Goal: Obtain resource: Download file/media

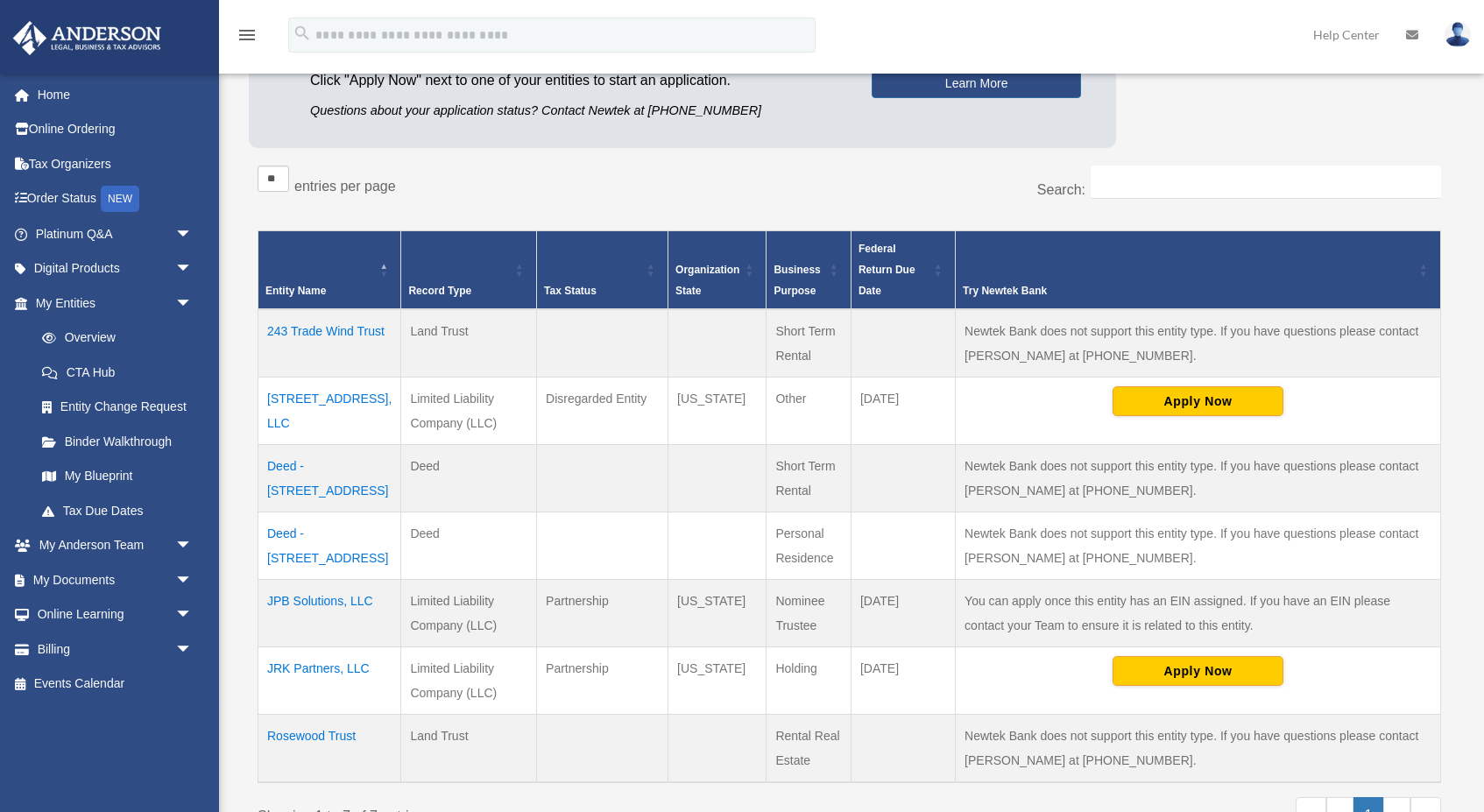
scroll to position [246, 0]
click at [331, 397] on td "[STREET_ADDRESS], LLC" at bounding box center [330, 409] width 143 height 67
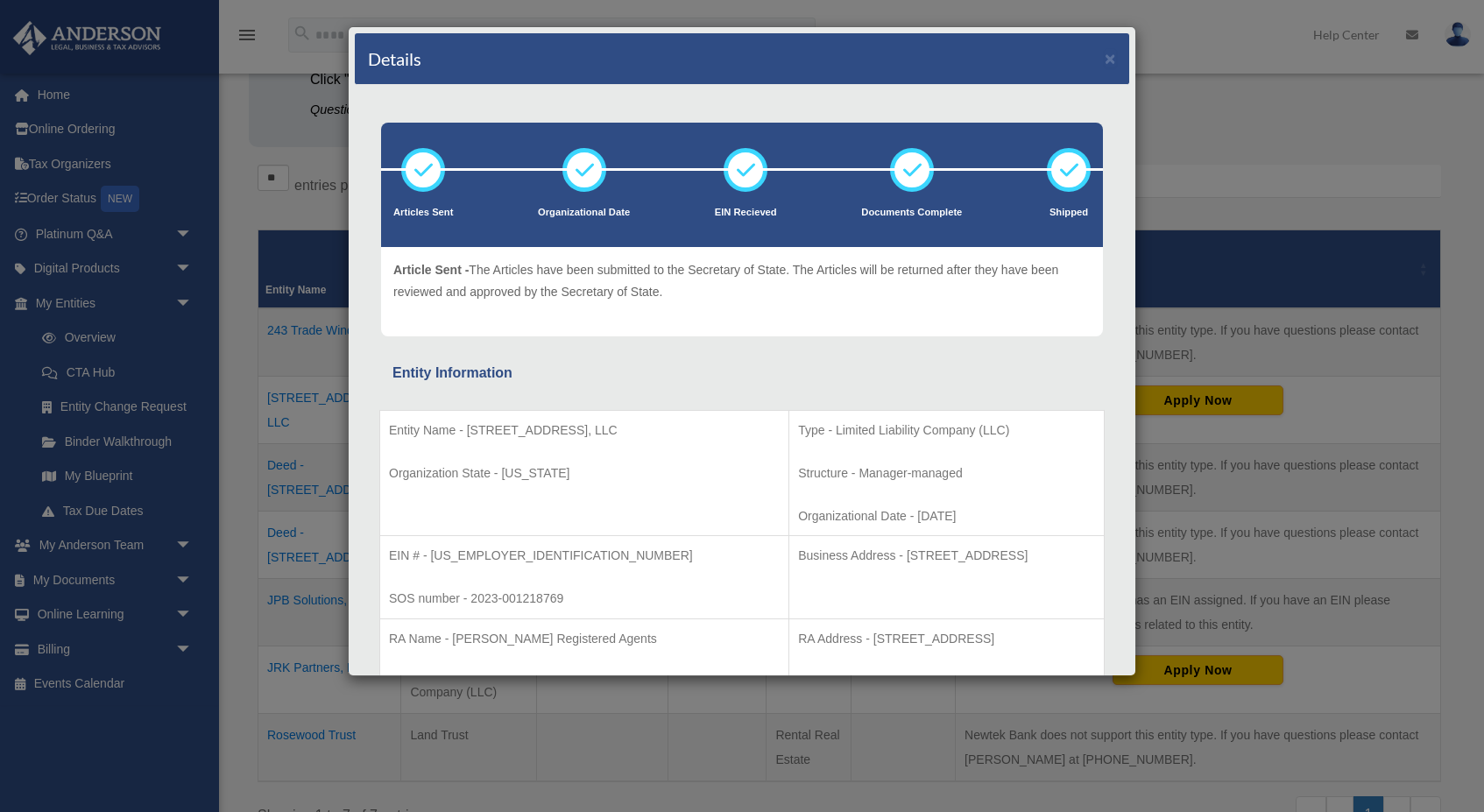
scroll to position [0, 0]
click at [1113, 58] on button "×" at bounding box center [1110, 58] width 11 height 18
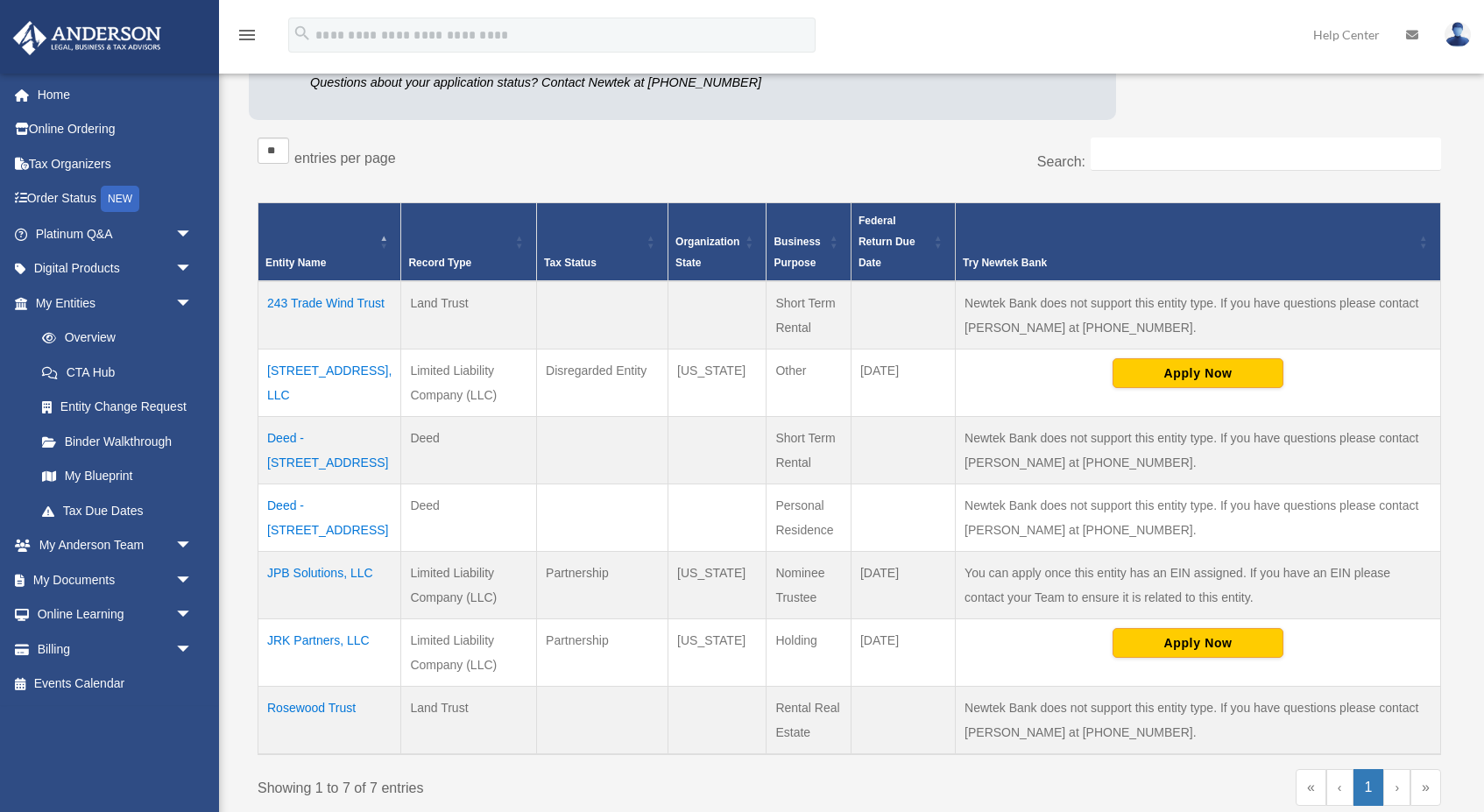
scroll to position [279, 0]
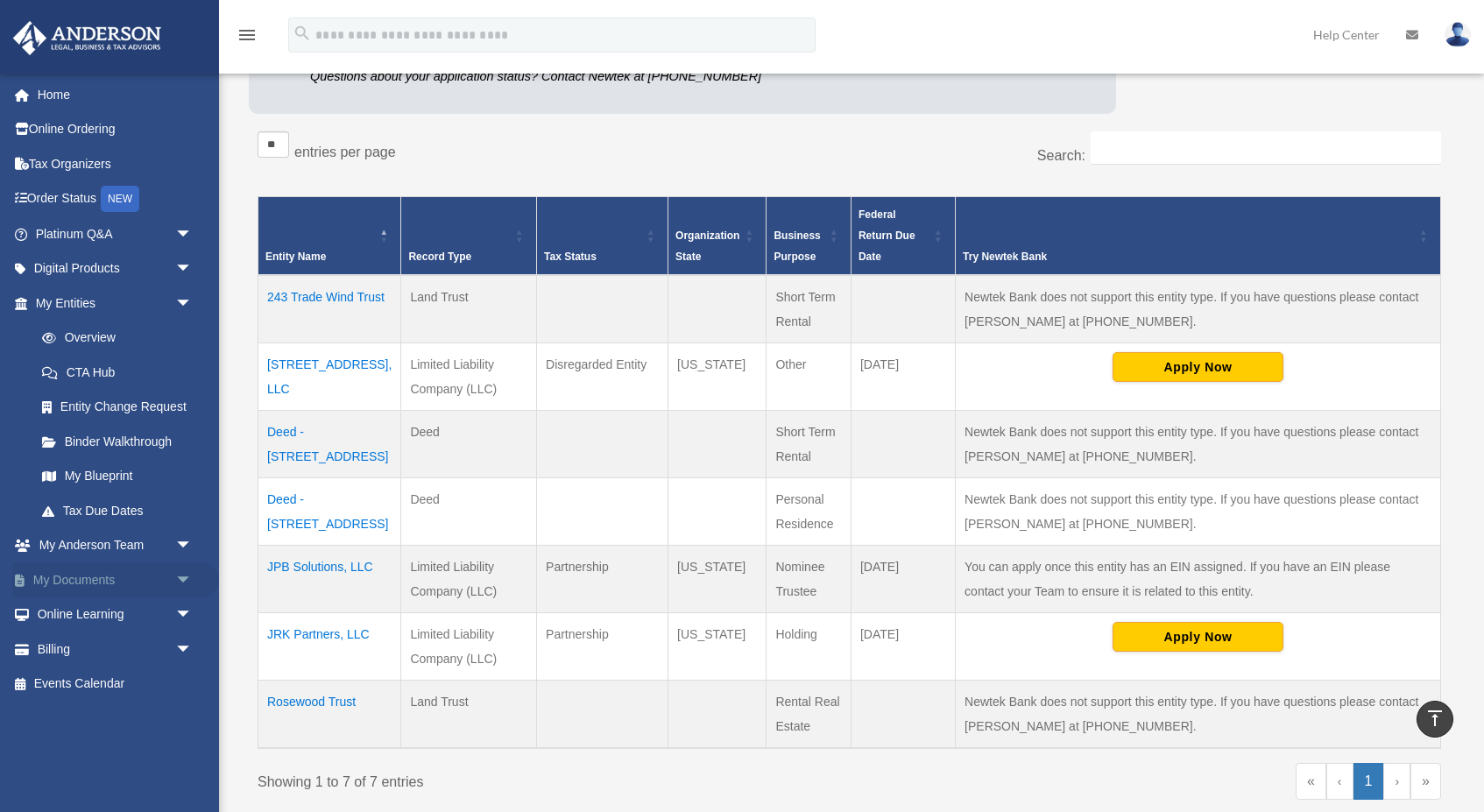
click at [184, 566] on span "arrow_drop_down" at bounding box center [192, 580] width 35 height 36
click at [78, 606] on link "Box" at bounding box center [122, 614] width 195 height 35
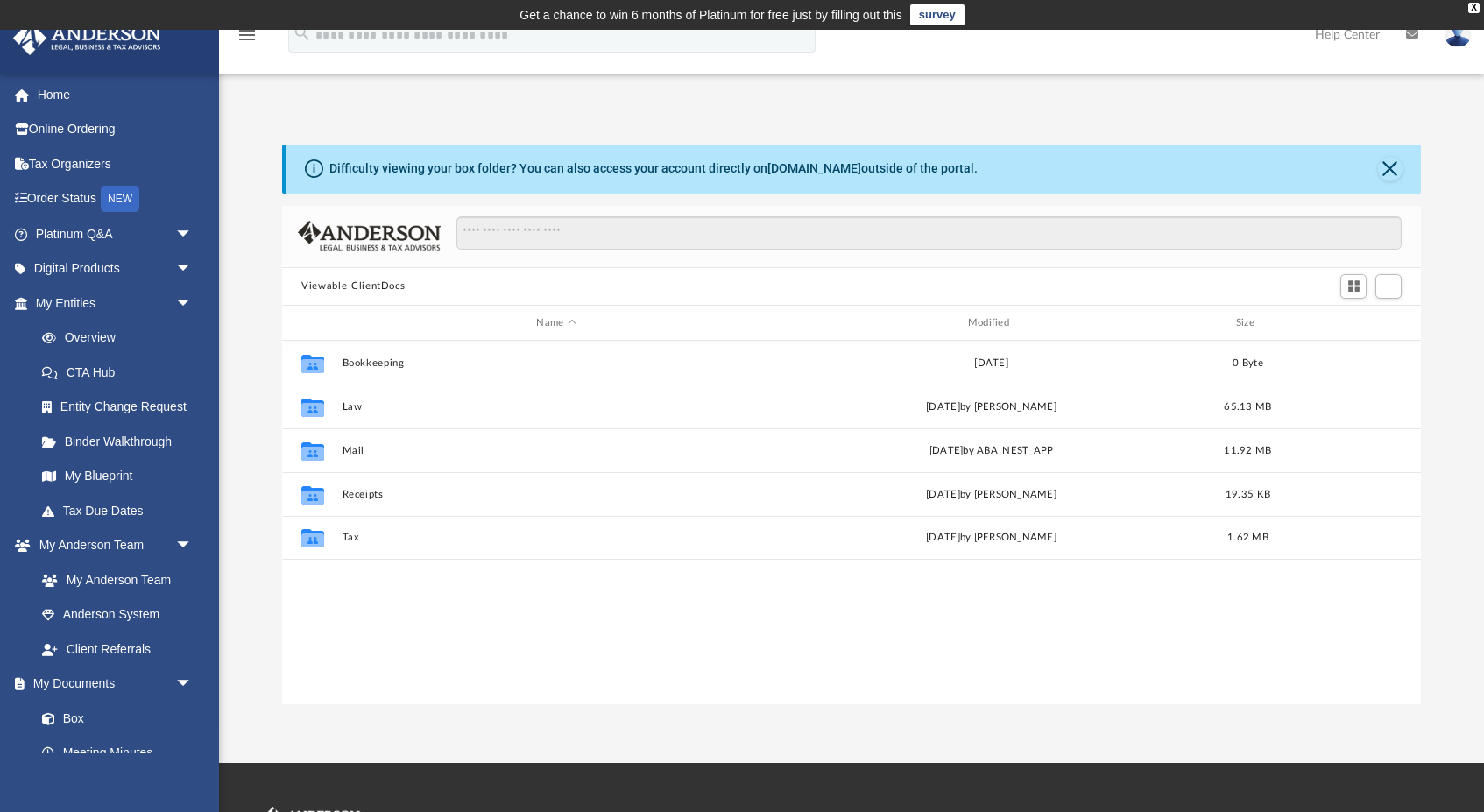
scroll to position [398, 1138]
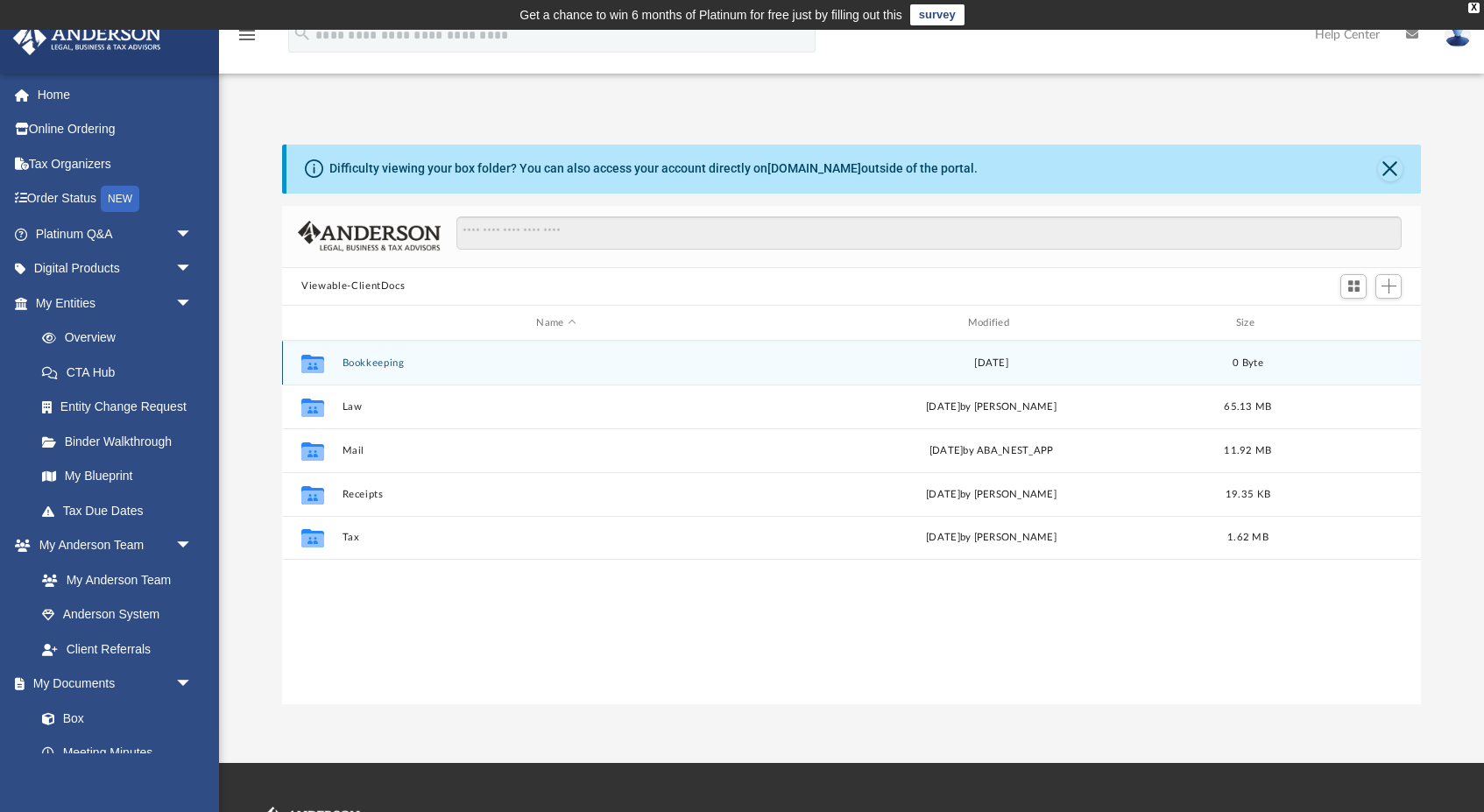
click at [389, 359] on button "Bookkeeping" at bounding box center [556, 363] width 428 height 11
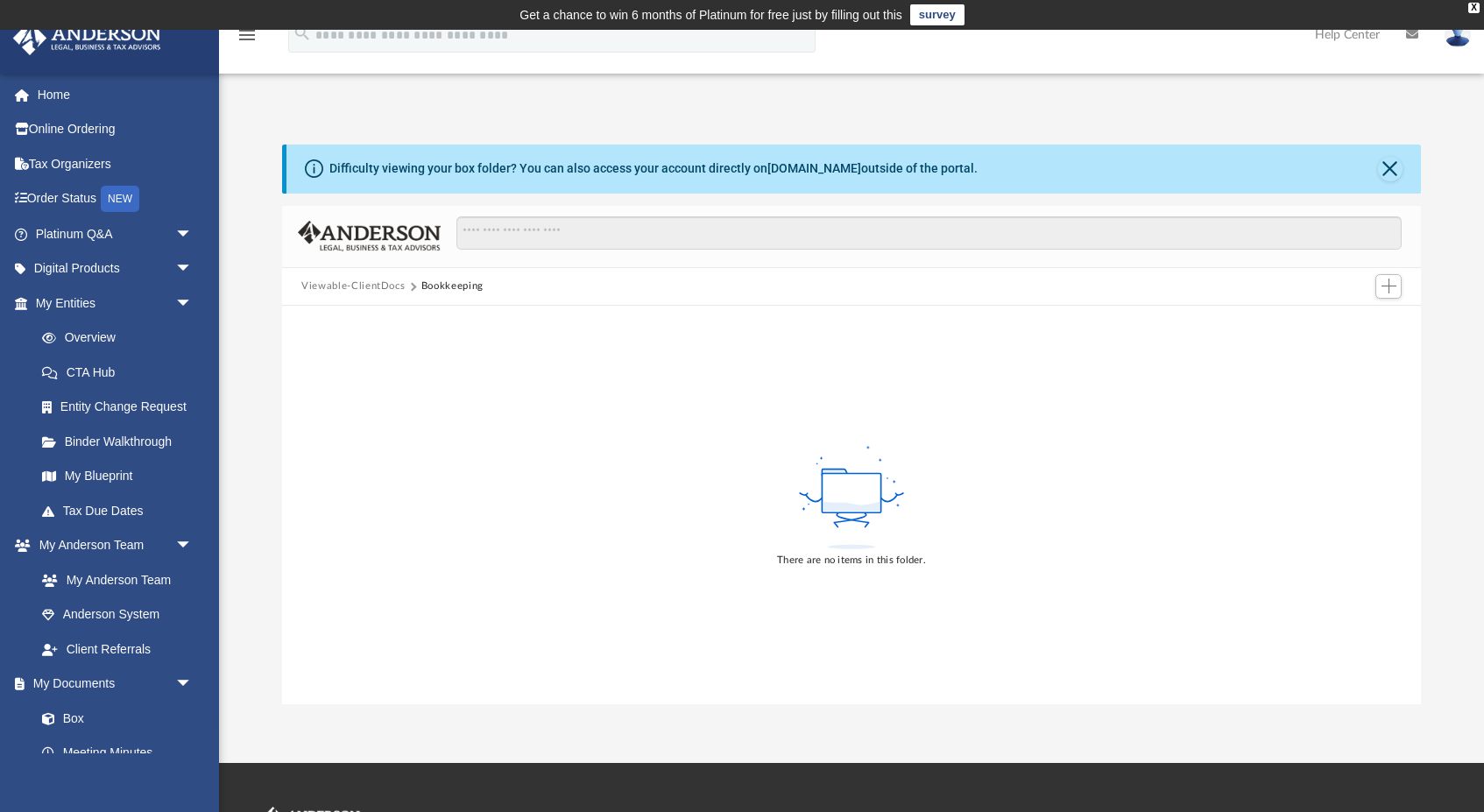
scroll to position [0, 0]
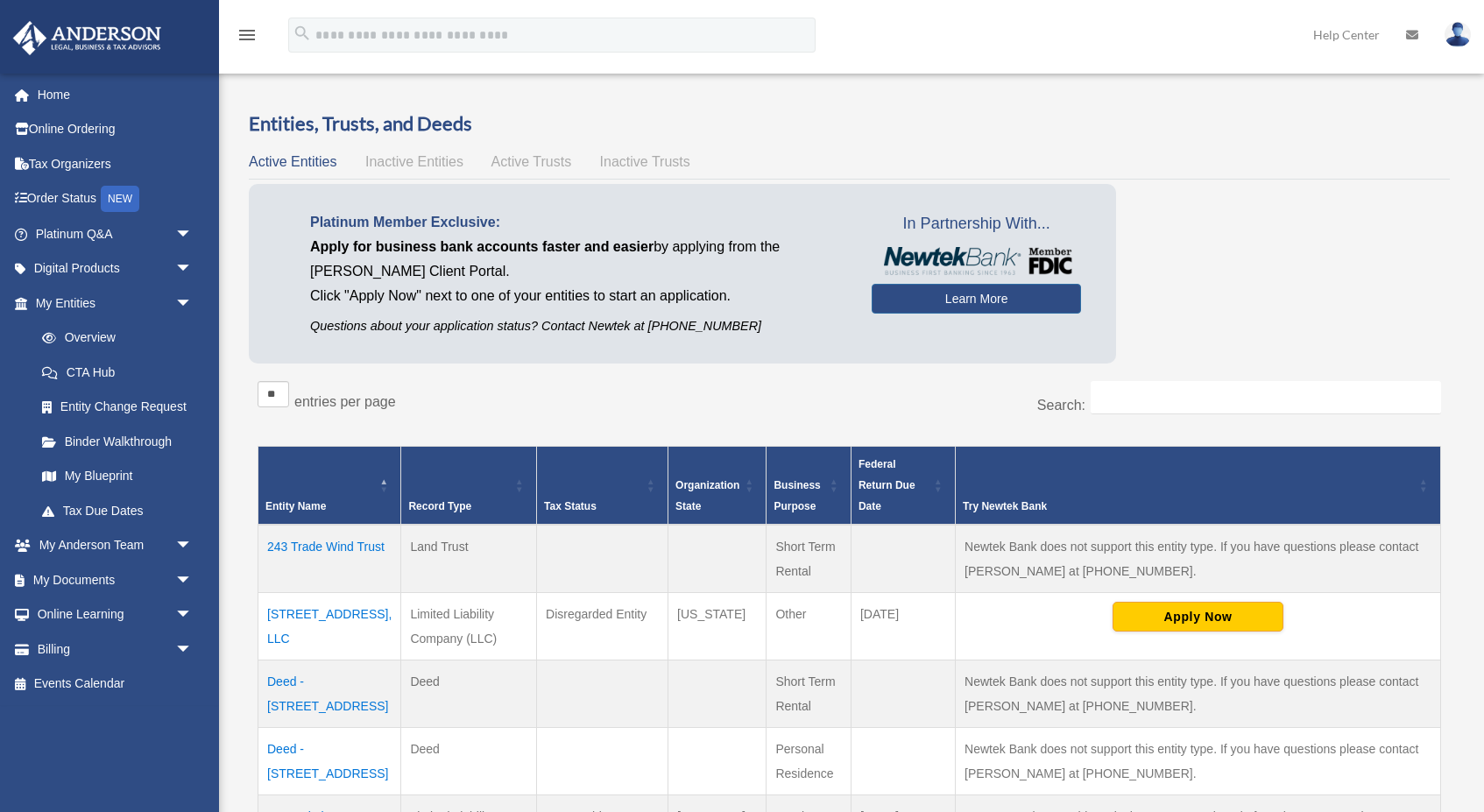
scroll to position [279, 0]
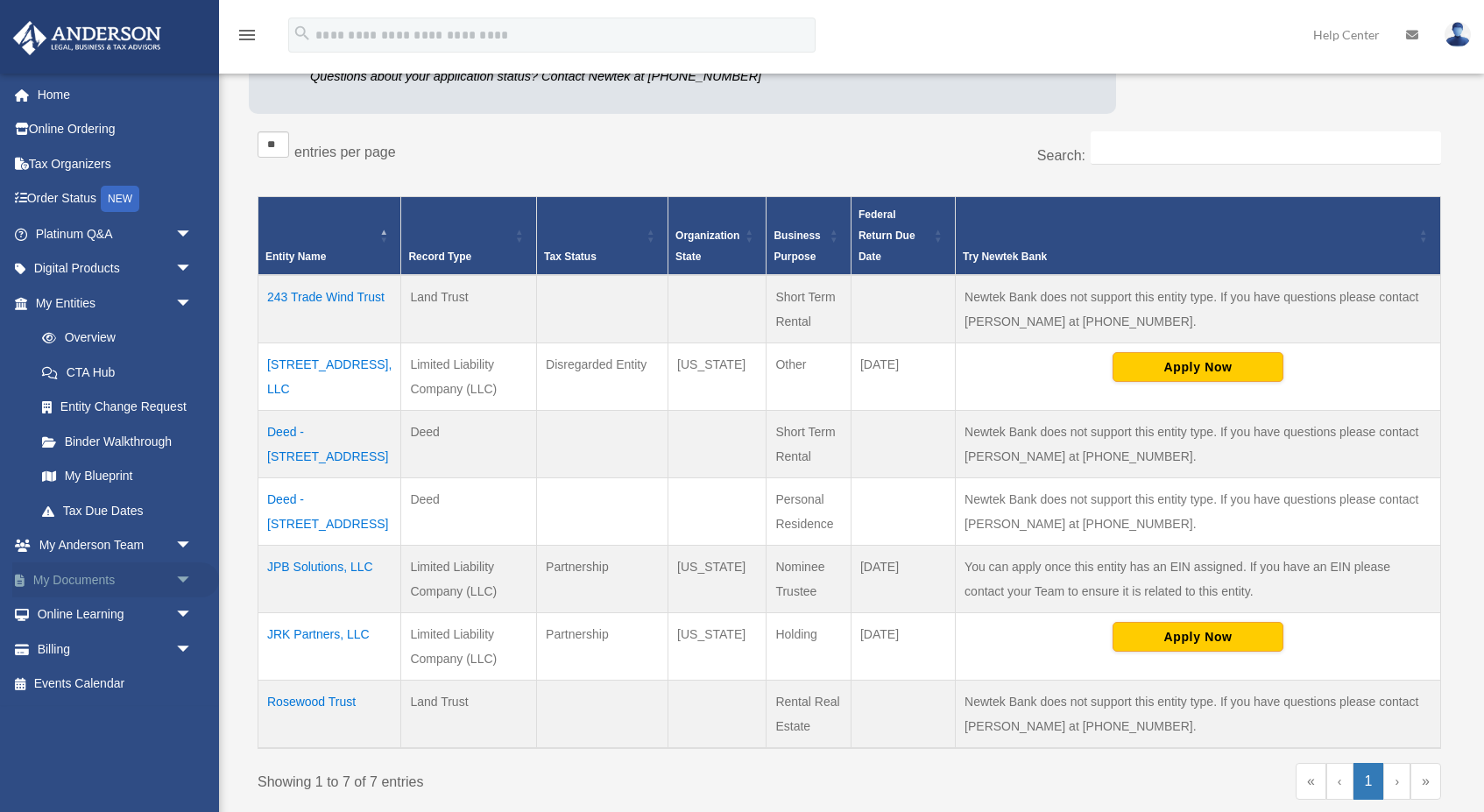
click at [180, 572] on span "arrow_drop_down" at bounding box center [192, 580] width 35 height 36
click at [75, 612] on link "Box" at bounding box center [122, 614] width 195 height 35
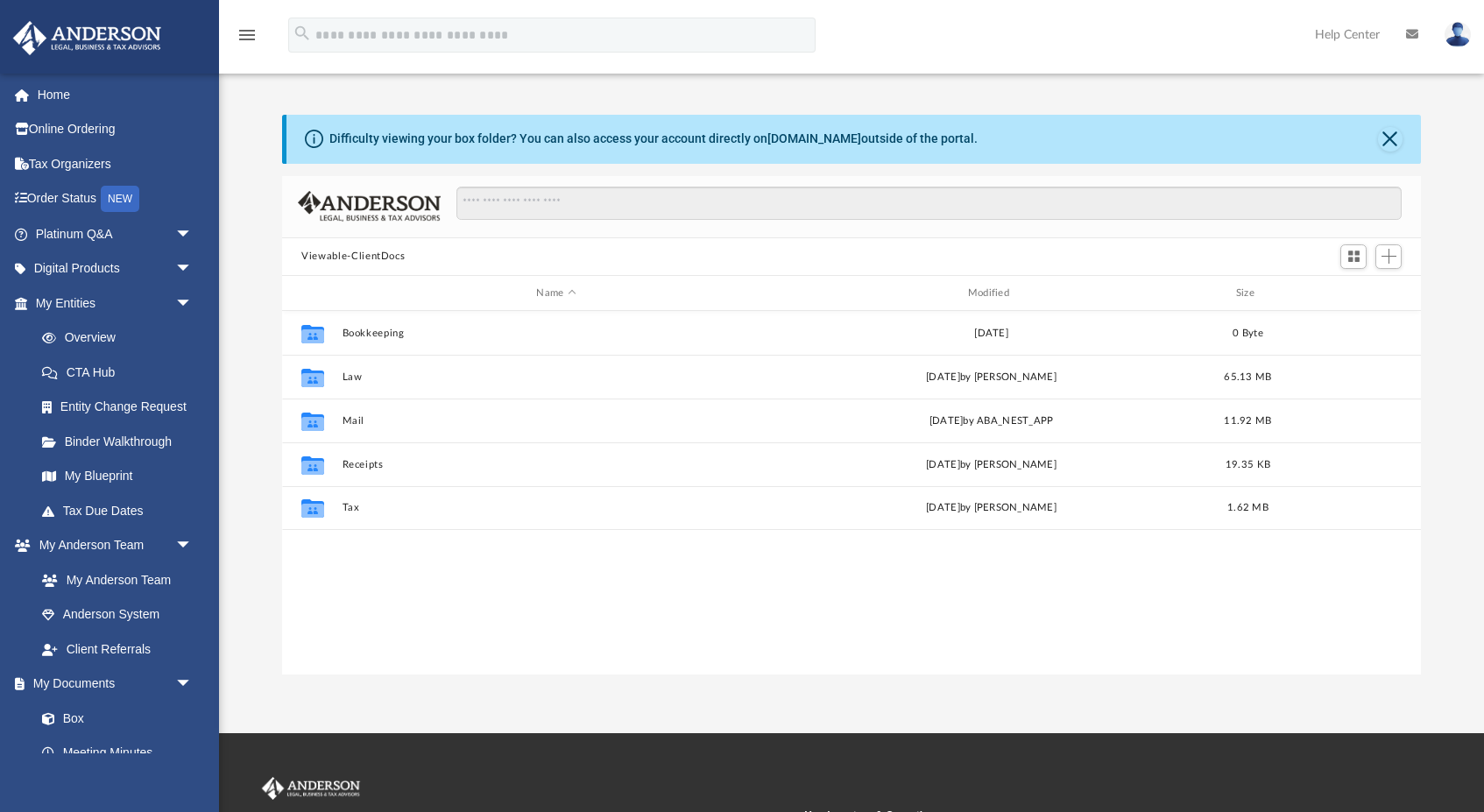
scroll to position [398, 1138]
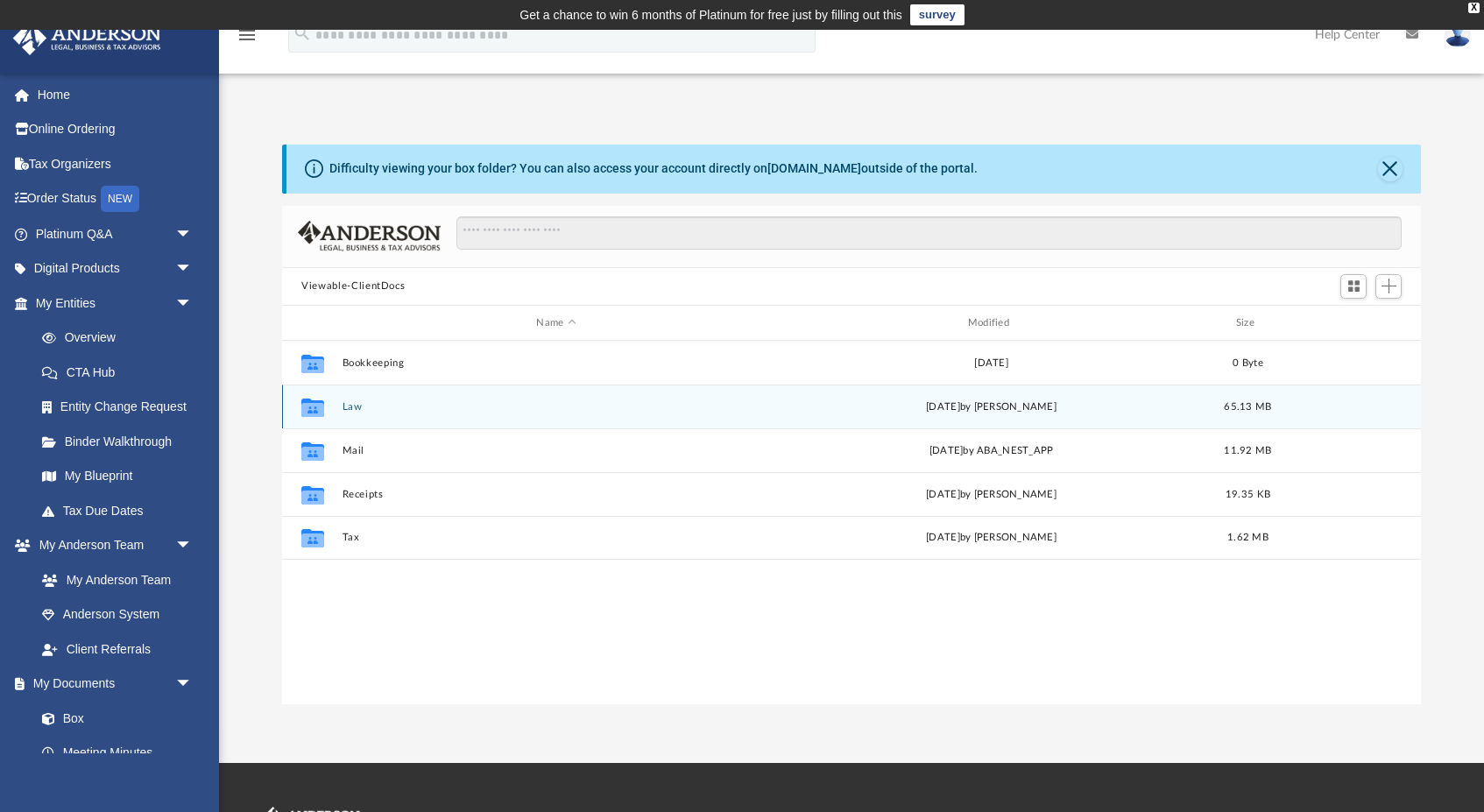
click at [357, 407] on button "Law" at bounding box center [556, 407] width 428 height 11
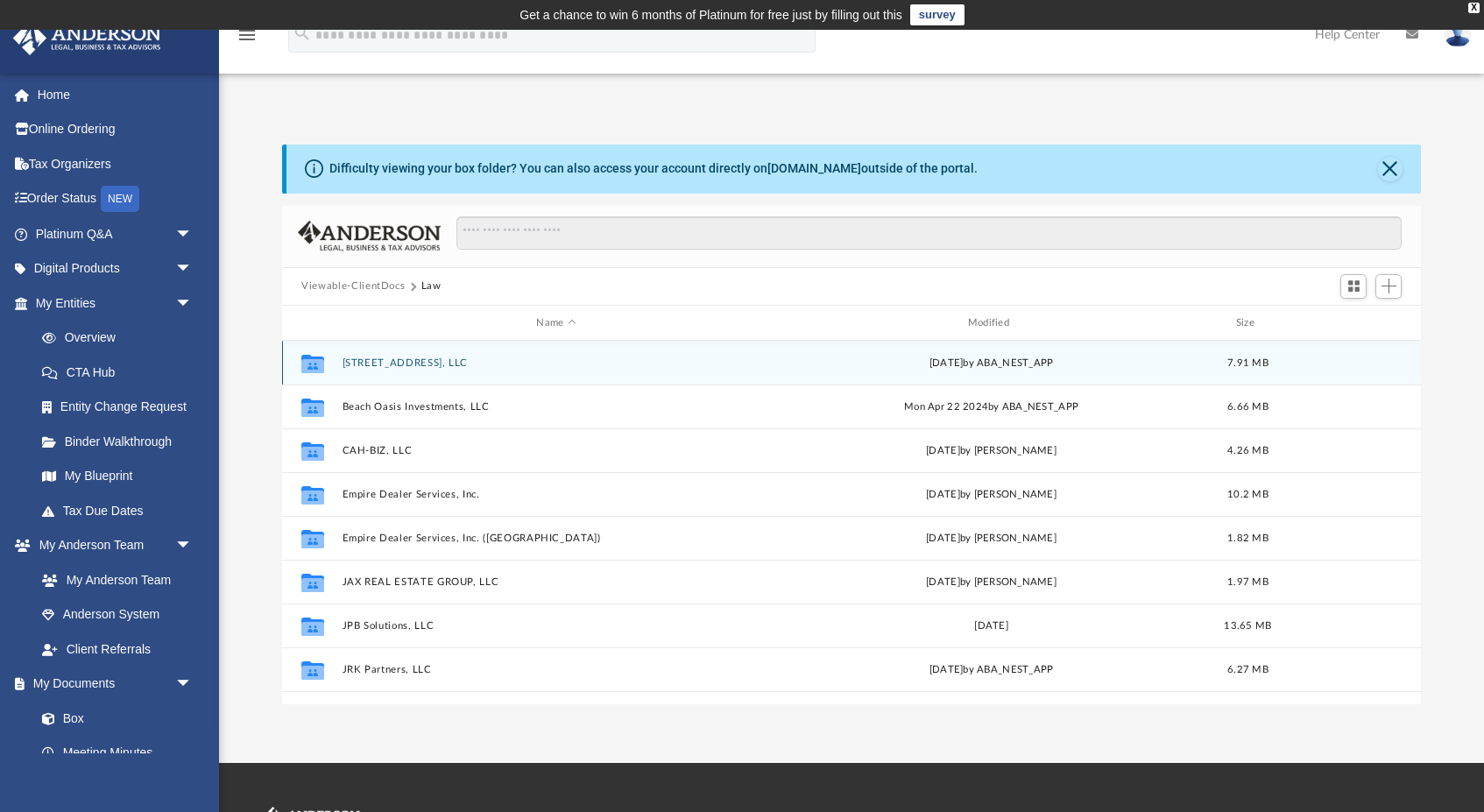
click at [392, 361] on button "82 Summer St, LLC" at bounding box center [556, 363] width 428 height 11
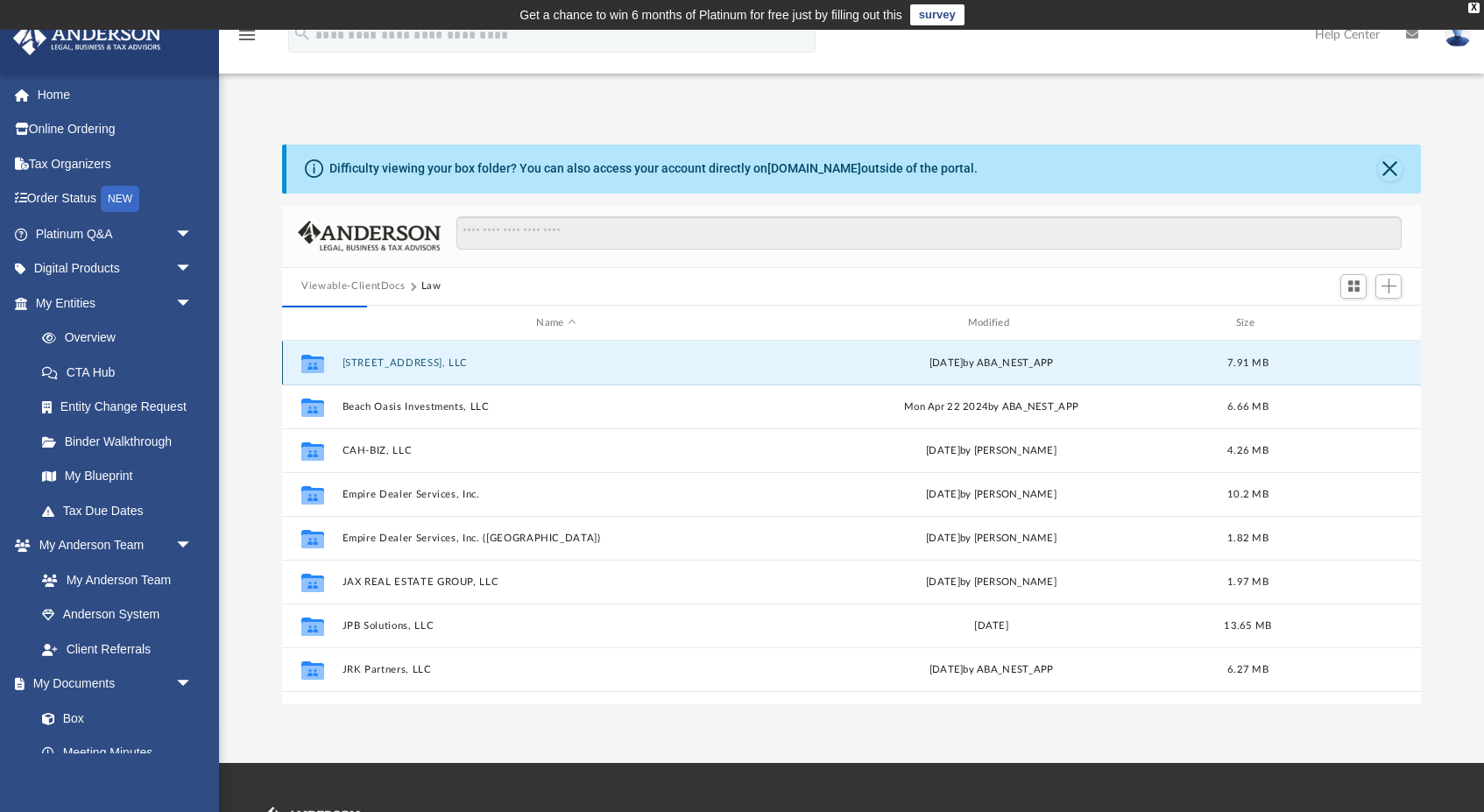
click at [392, 361] on button "82 Summer St, LLC" at bounding box center [556, 363] width 428 height 11
click at [314, 363] on icon "grid" at bounding box center [313, 365] width 23 height 14
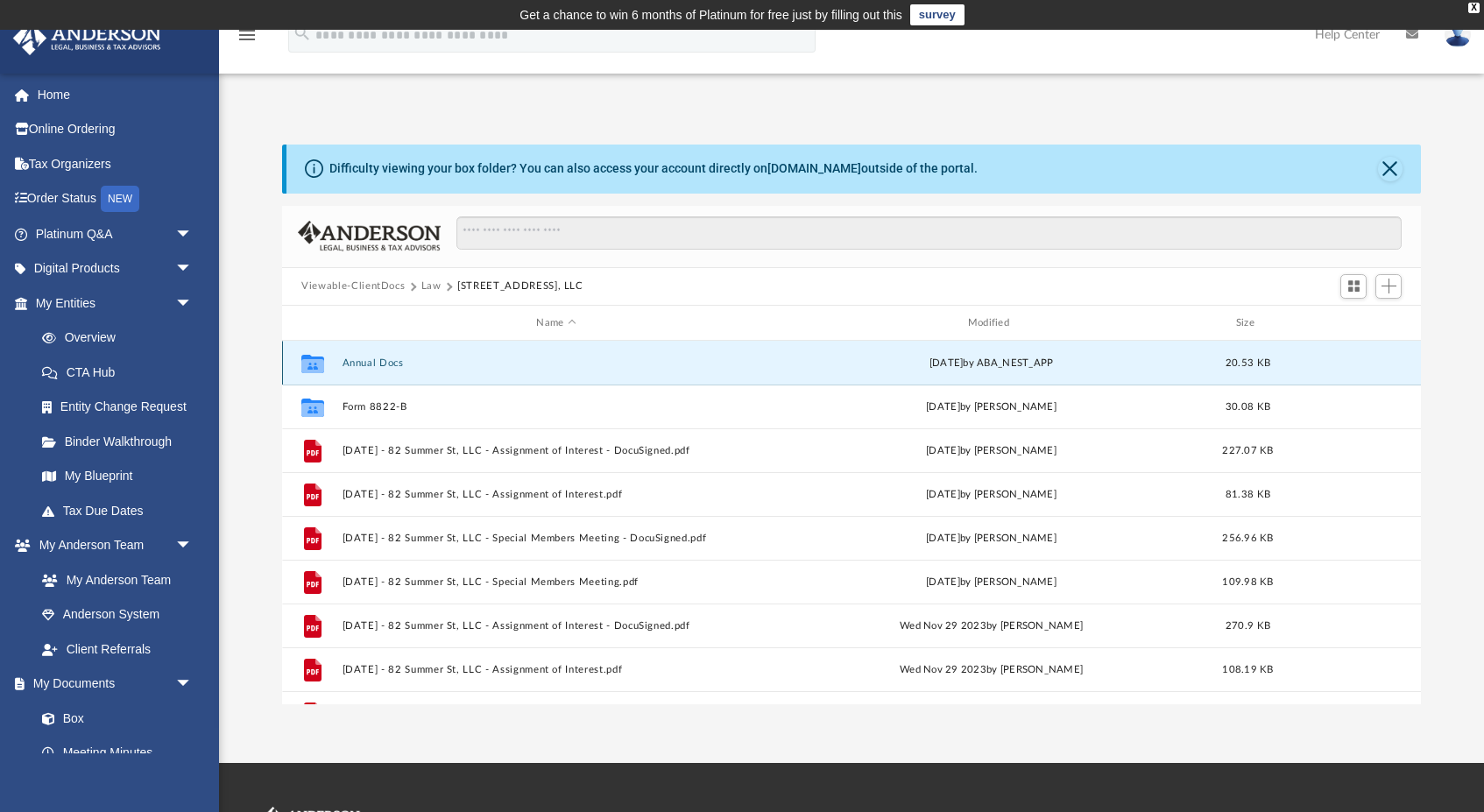
click at [314, 363] on icon "grid" at bounding box center [313, 365] width 23 height 14
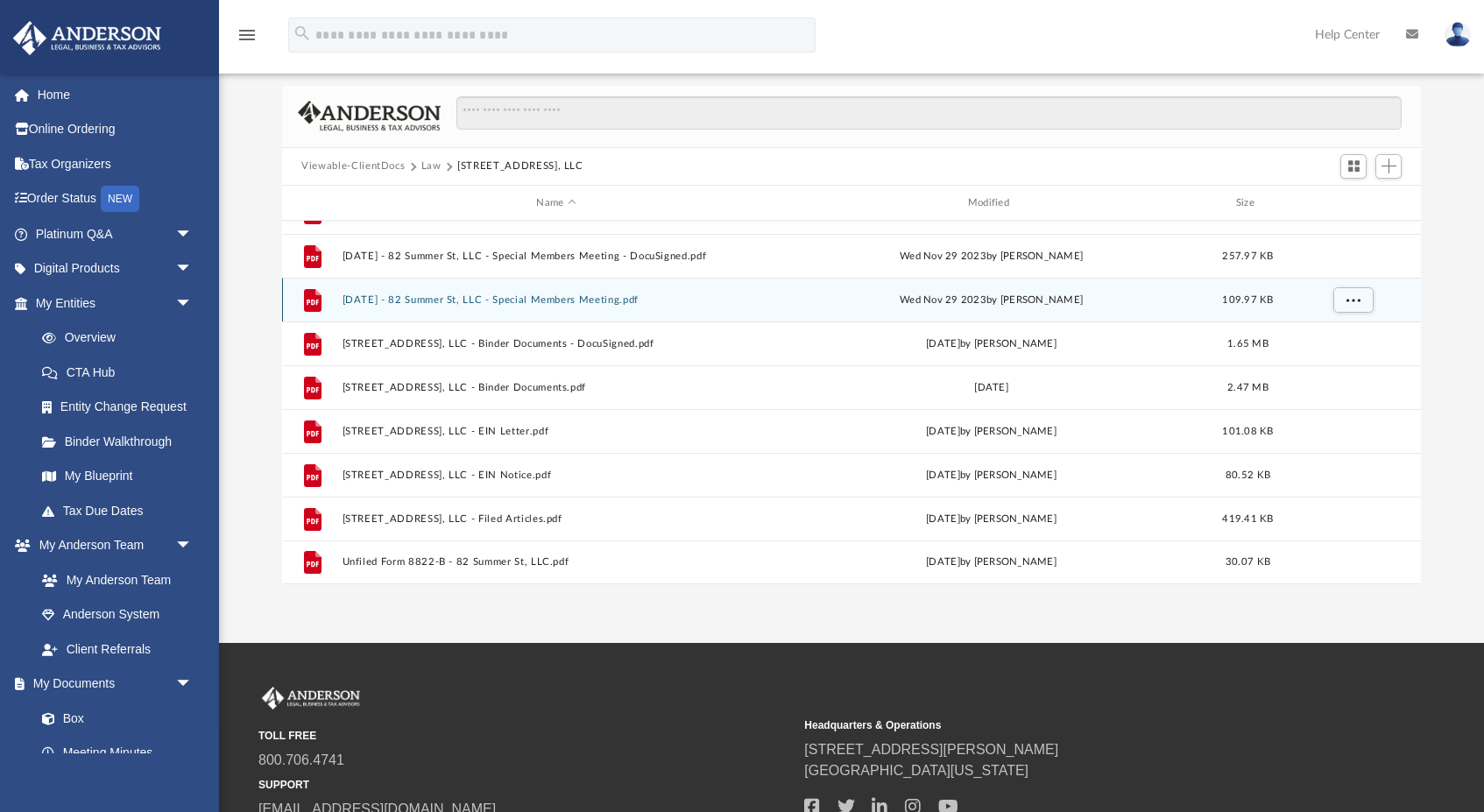
scroll to position [122, 0]
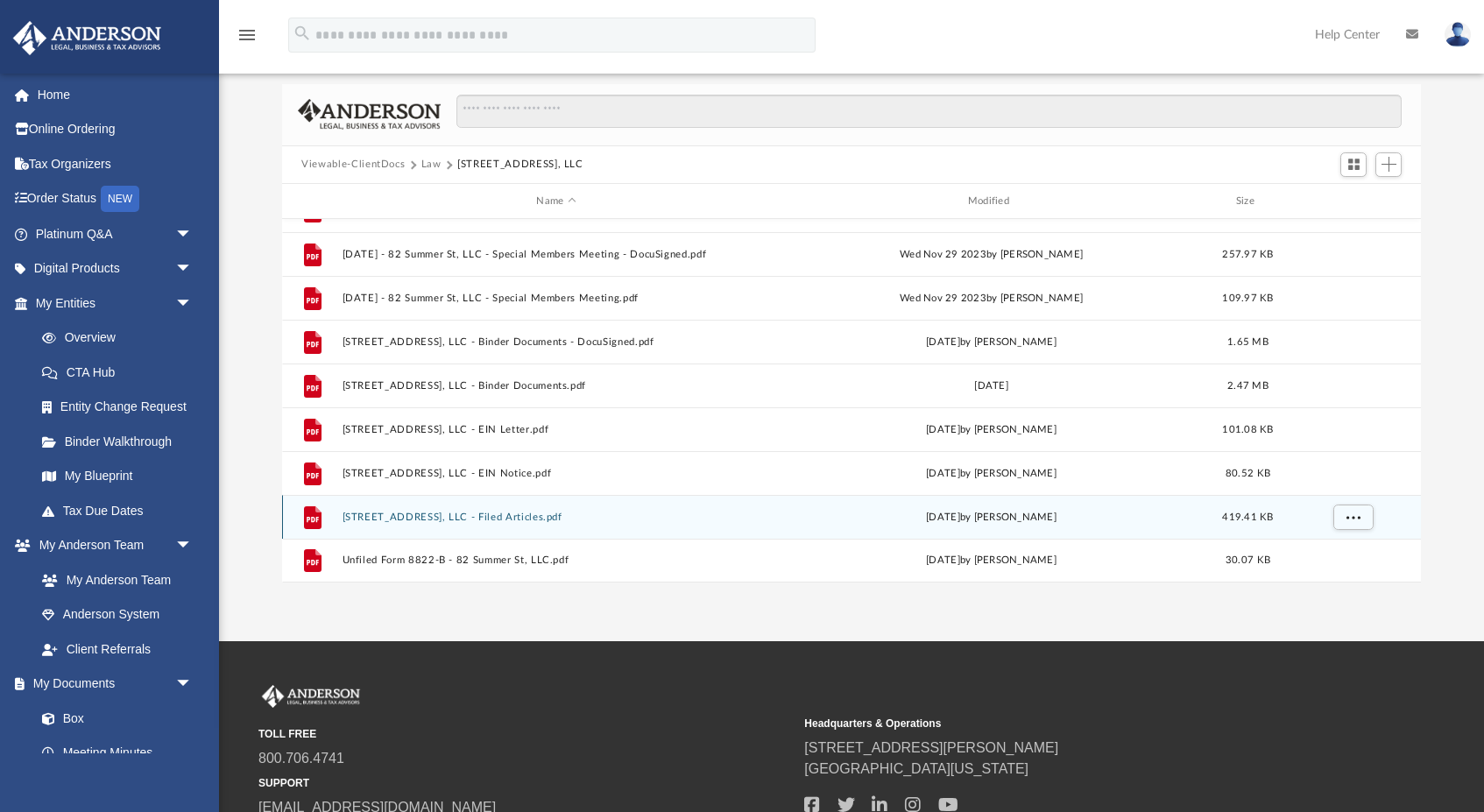
click at [493, 510] on div "File 82 Summer St, LLC - Filed Articles.pdf Fri Feb 3 2023 by Caleb Nichols 419…" at bounding box center [852, 516] width 1139 height 43
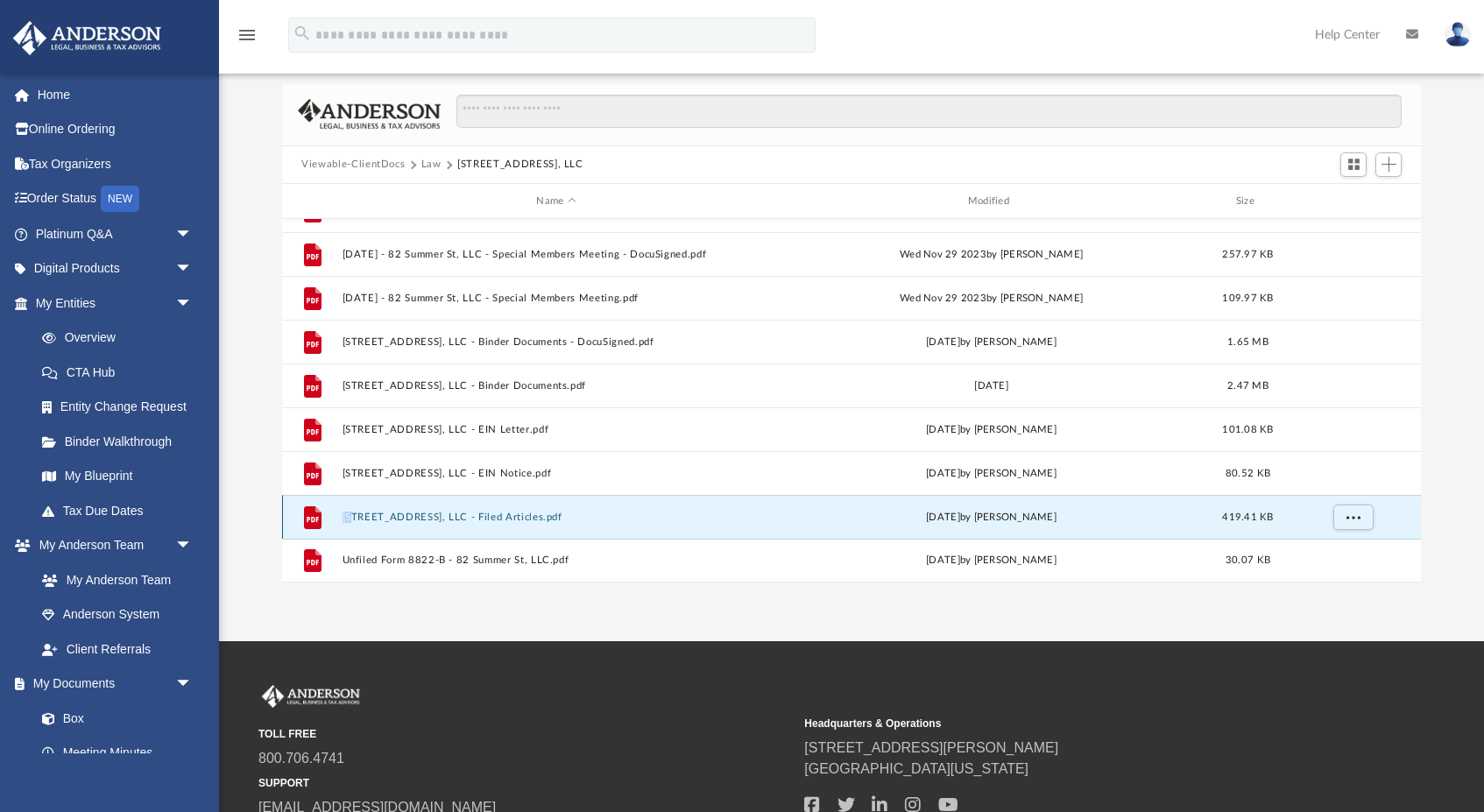
click at [493, 510] on div "File 82 Summer St, LLC - Filed Articles.pdf Fri Feb 3 2023 by Caleb Nichols 419…" at bounding box center [852, 516] width 1139 height 43
click at [308, 515] on icon "grid" at bounding box center [313, 517] width 18 height 23
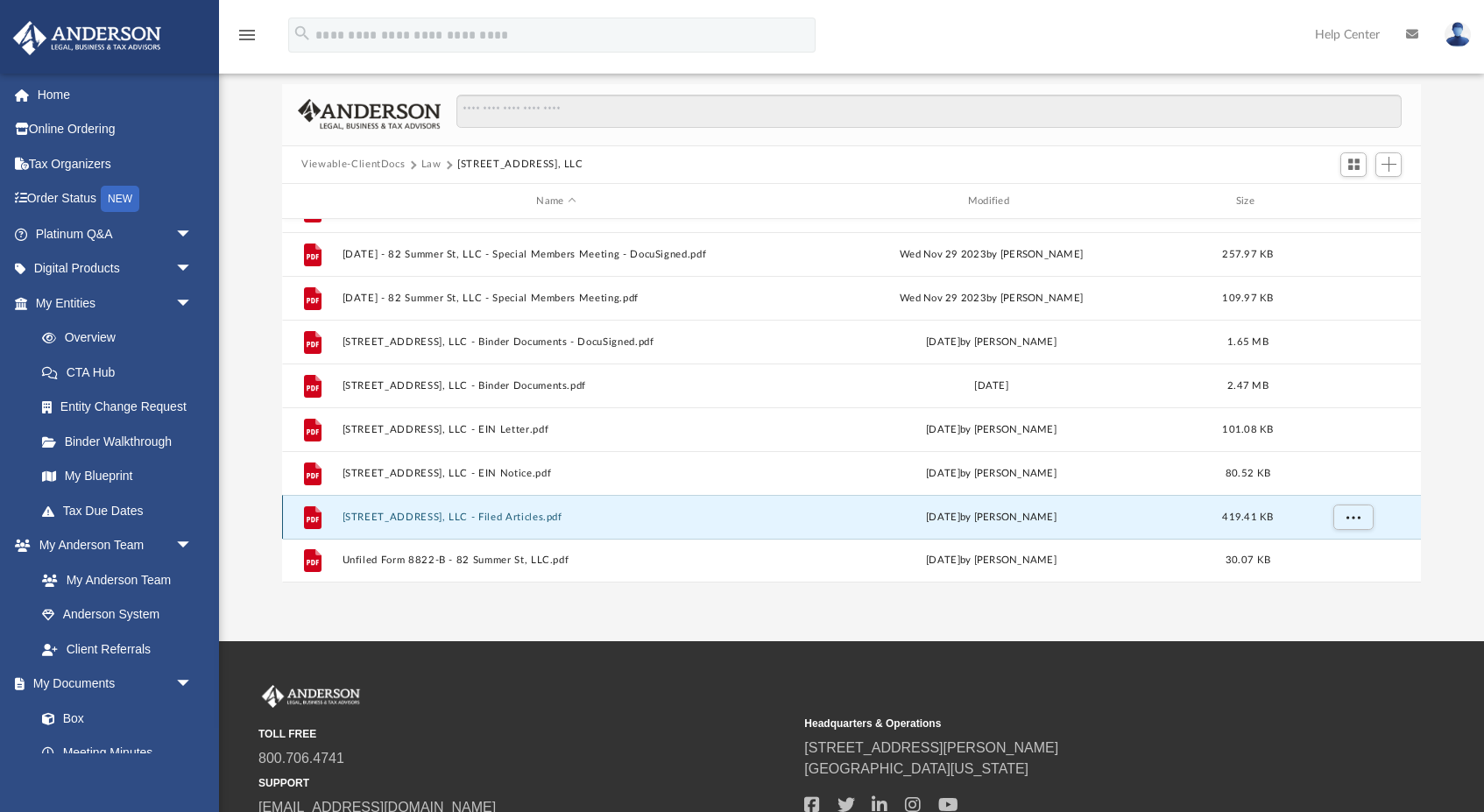
click at [308, 515] on icon "grid" at bounding box center [313, 517] width 18 height 23
click at [400, 514] on button "82 Summer St, LLC - Filed Articles.pdf" at bounding box center [556, 517] width 428 height 11
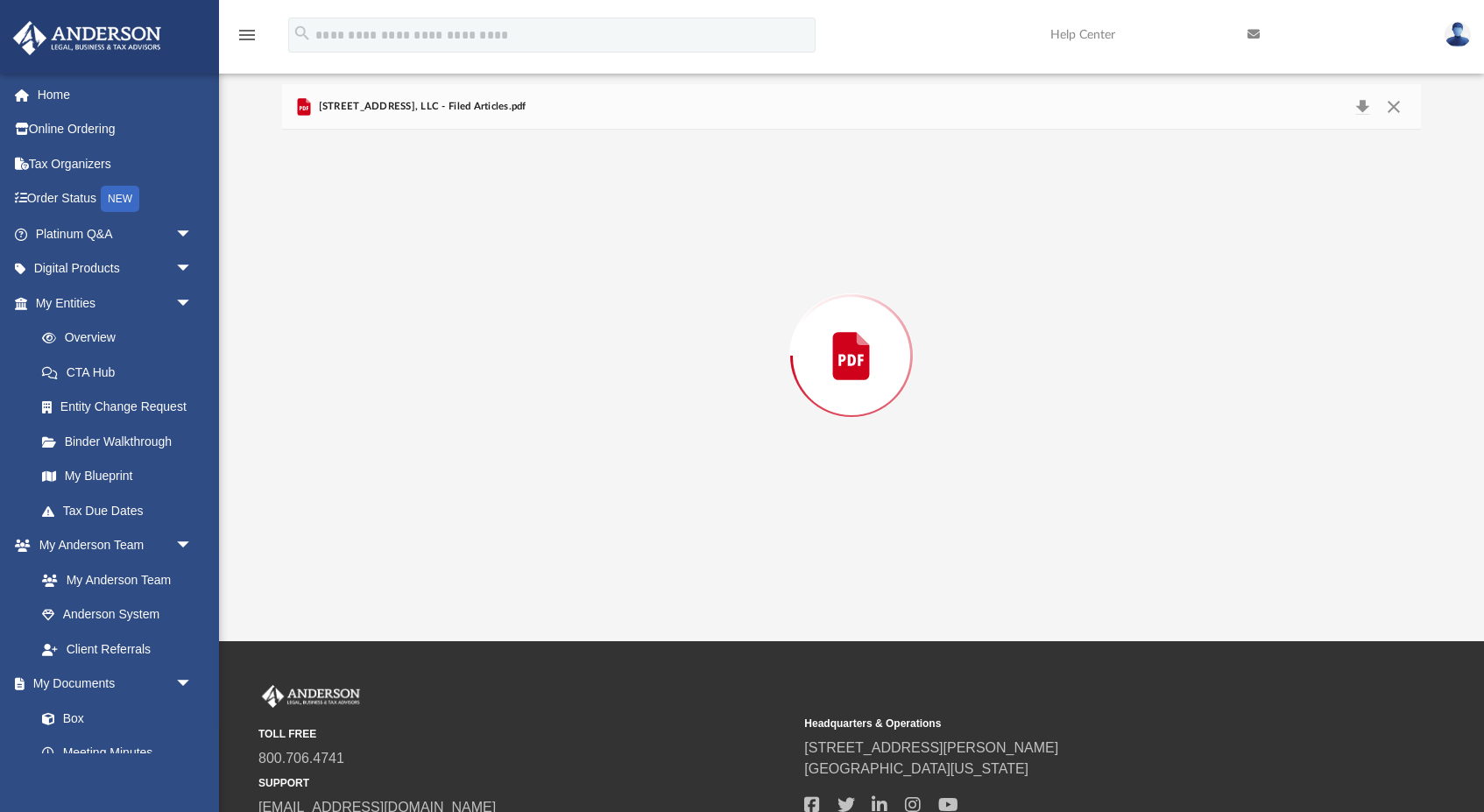
click at [400, 514] on div "Preview" at bounding box center [852, 355] width 1139 height 452
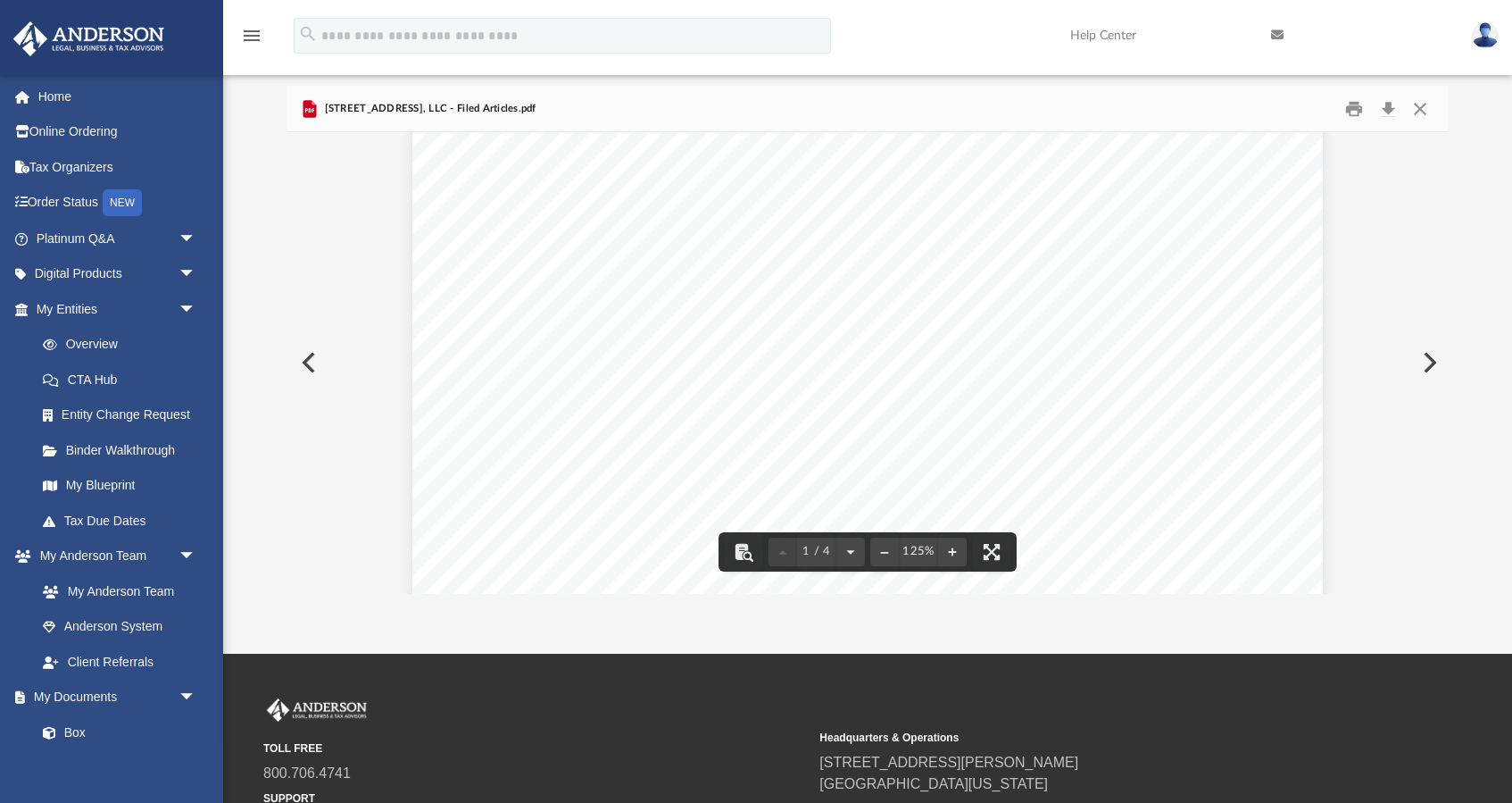
scroll to position [209, 0]
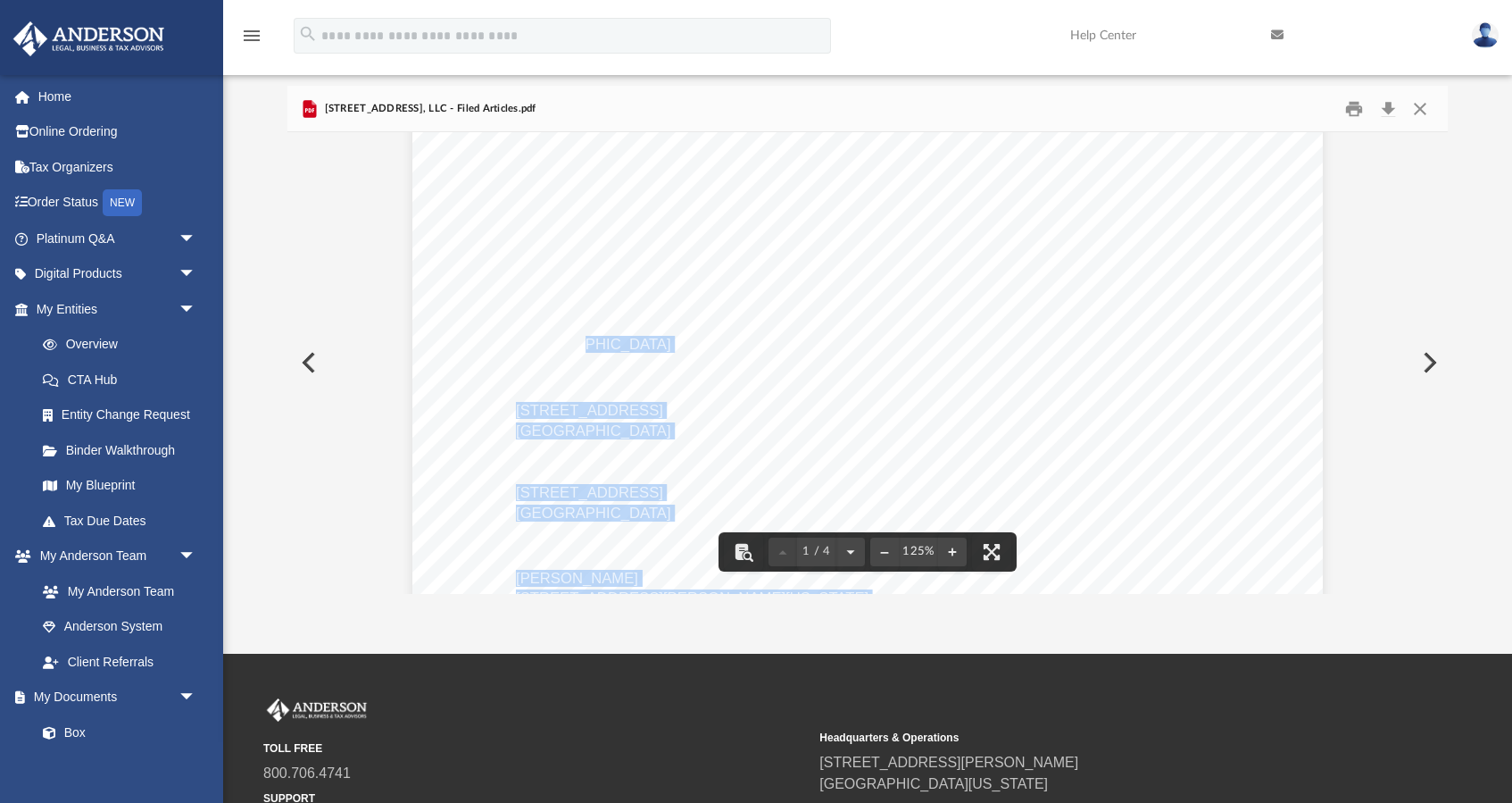
drag, startPoint x: 718, startPoint y: 348, endPoint x: 578, endPoint y: 347, distance: 140.0
click at [578, 347] on div "Wyoming Secretary of State Herschler Bldg East, Ste.100 & 101 Cheyenne, WY 8200…" at bounding box center [867, 526] width 910 height 1179
click at [733, 349] on div "Wyoming Secretary of State Herschler Bldg East, Ste.100 & 101 Cheyenne, WY 8200…" at bounding box center [867, 526] width 910 height 1179
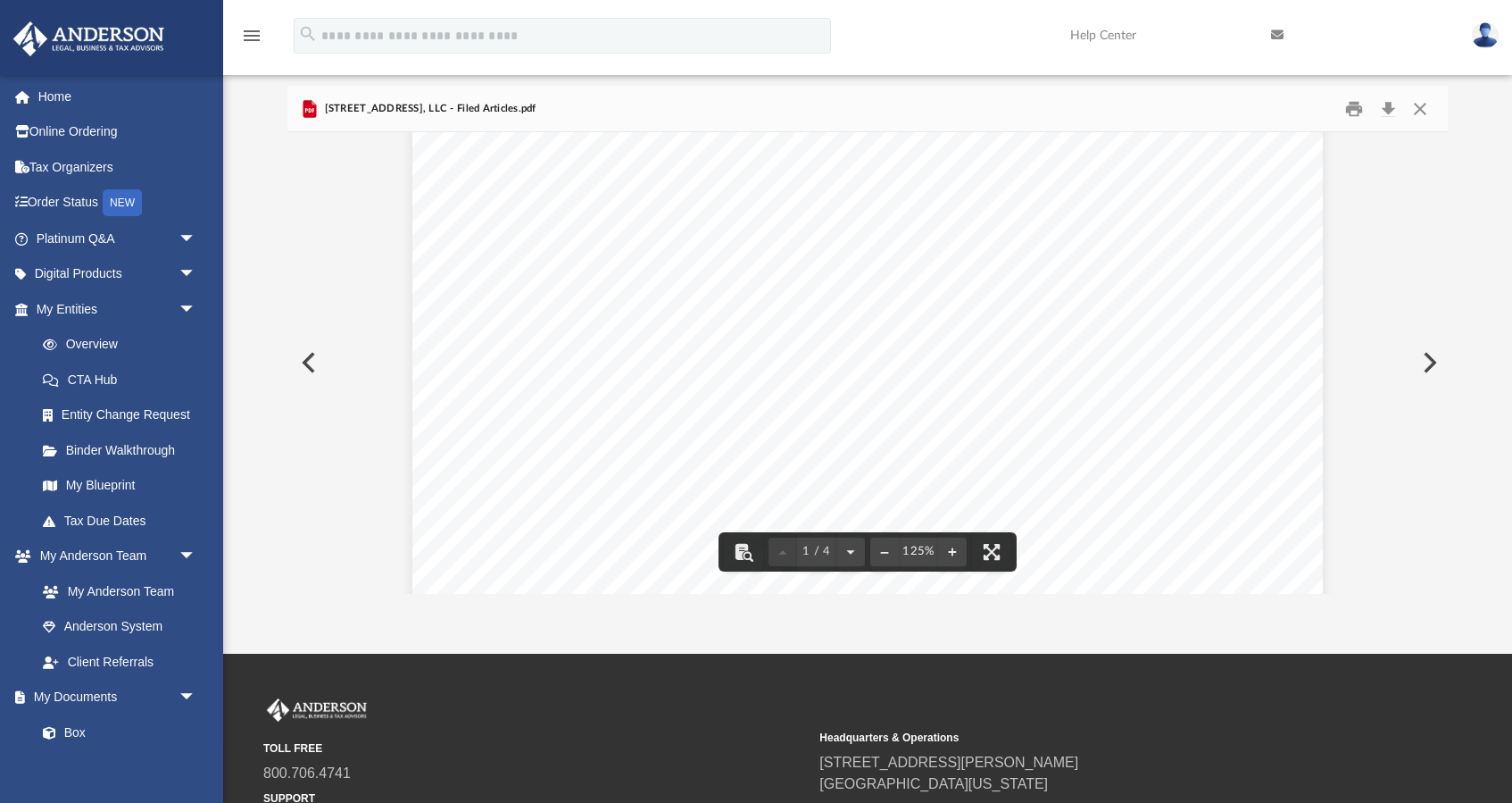
scroll to position [236, 0]
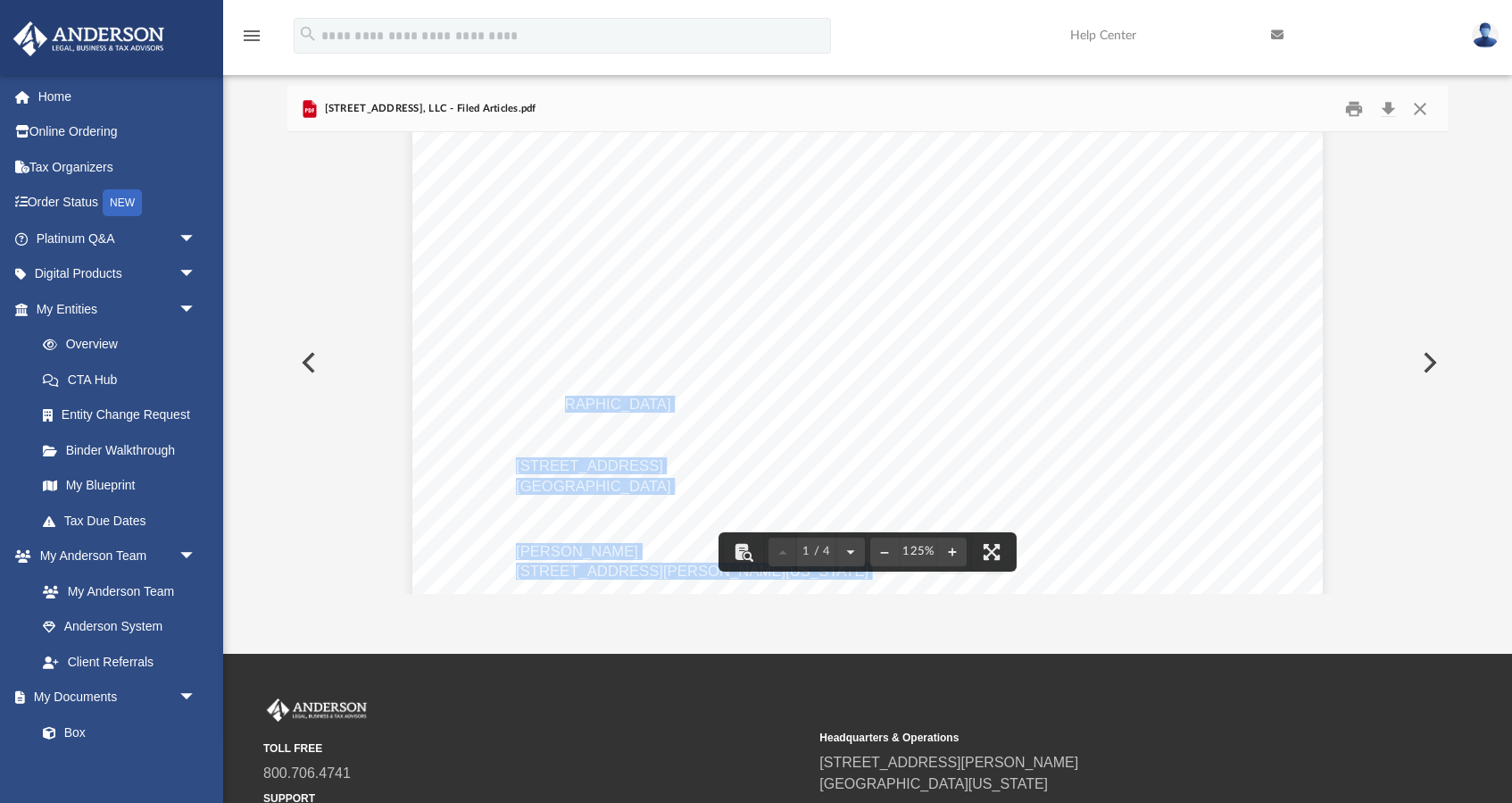
drag, startPoint x: 688, startPoint y: 400, endPoint x: 561, endPoint y: 405, distance: 127.1
click at [561, 405] on div "Wyoming Secretary of State Herschler Bldg East, Ste.100 & 101 Cheyenne, WY 8200…" at bounding box center [867, 499] width 910 height 1179
click at [706, 408] on div "Wyoming Secretary of State Herschler Bldg East, Ste.100 & 101 Cheyenne, WY 8200…" at bounding box center [867, 499] width 910 height 1179
drag, startPoint x: 694, startPoint y: 398, endPoint x: 517, endPoint y: 383, distance: 177.6
click at [517, 383] on div "Wyoming Secretary of State Herschler Bldg East, Ste.100 & 101 Cheyenne, WY 8200…" at bounding box center [867, 499] width 910 height 1179
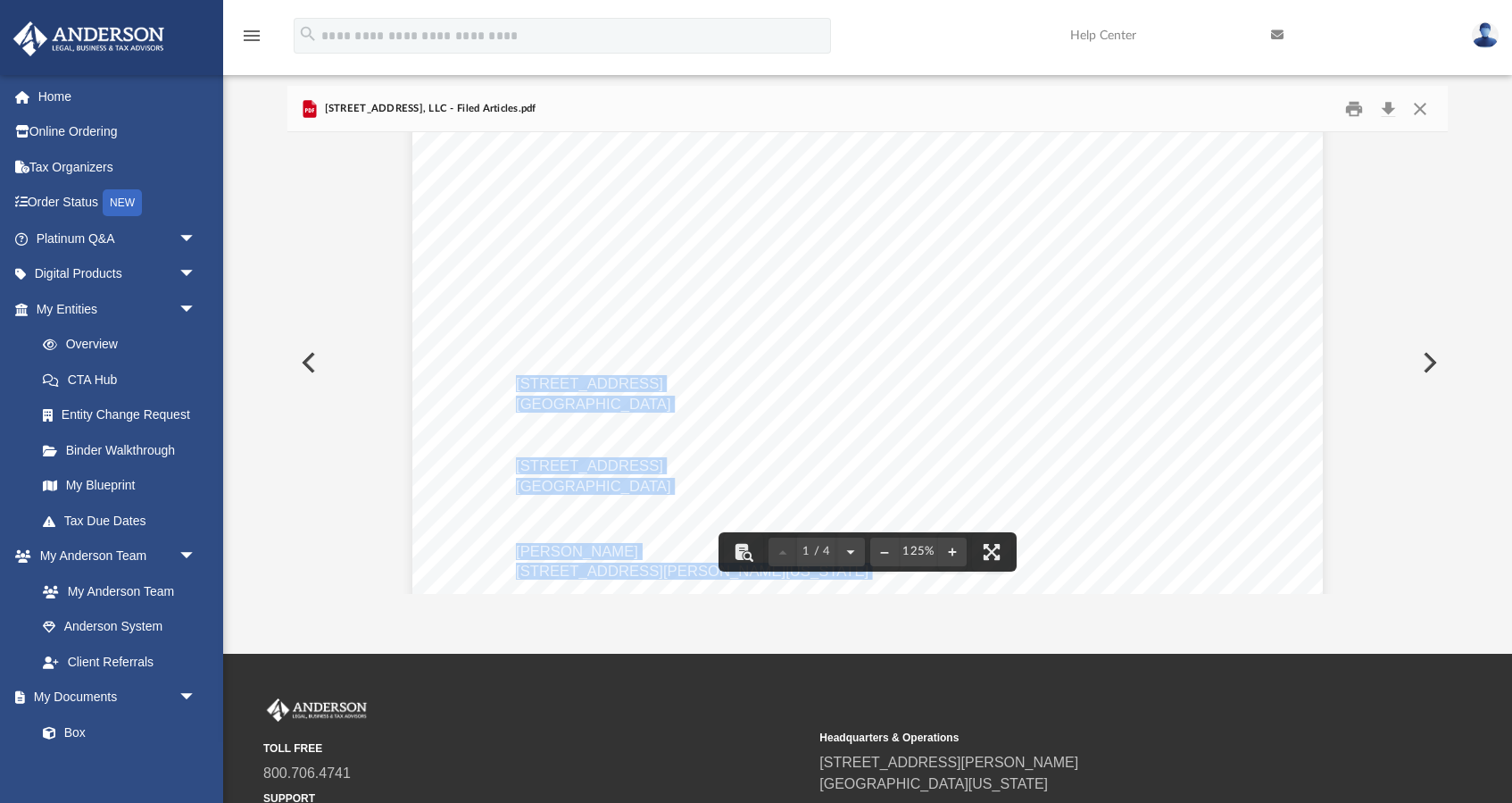
click at [499, 388] on div "Wyoming Secretary of State Herschler Bldg East, Ste.100 & 101 Cheyenne, WY 8200…" at bounding box center [867, 499] width 910 height 1179
drag, startPoint x: 499, startPoint y: 388, endPoint x: 527, endPoint y: 378, distance: 29.7
click at [527, 378] on div "Wyoming Secretary of State Herschler Bldg East, Ste.100 & 101 Cheyenne, WY 8200…" at bounding box center [867, 499] width 910 height 1179
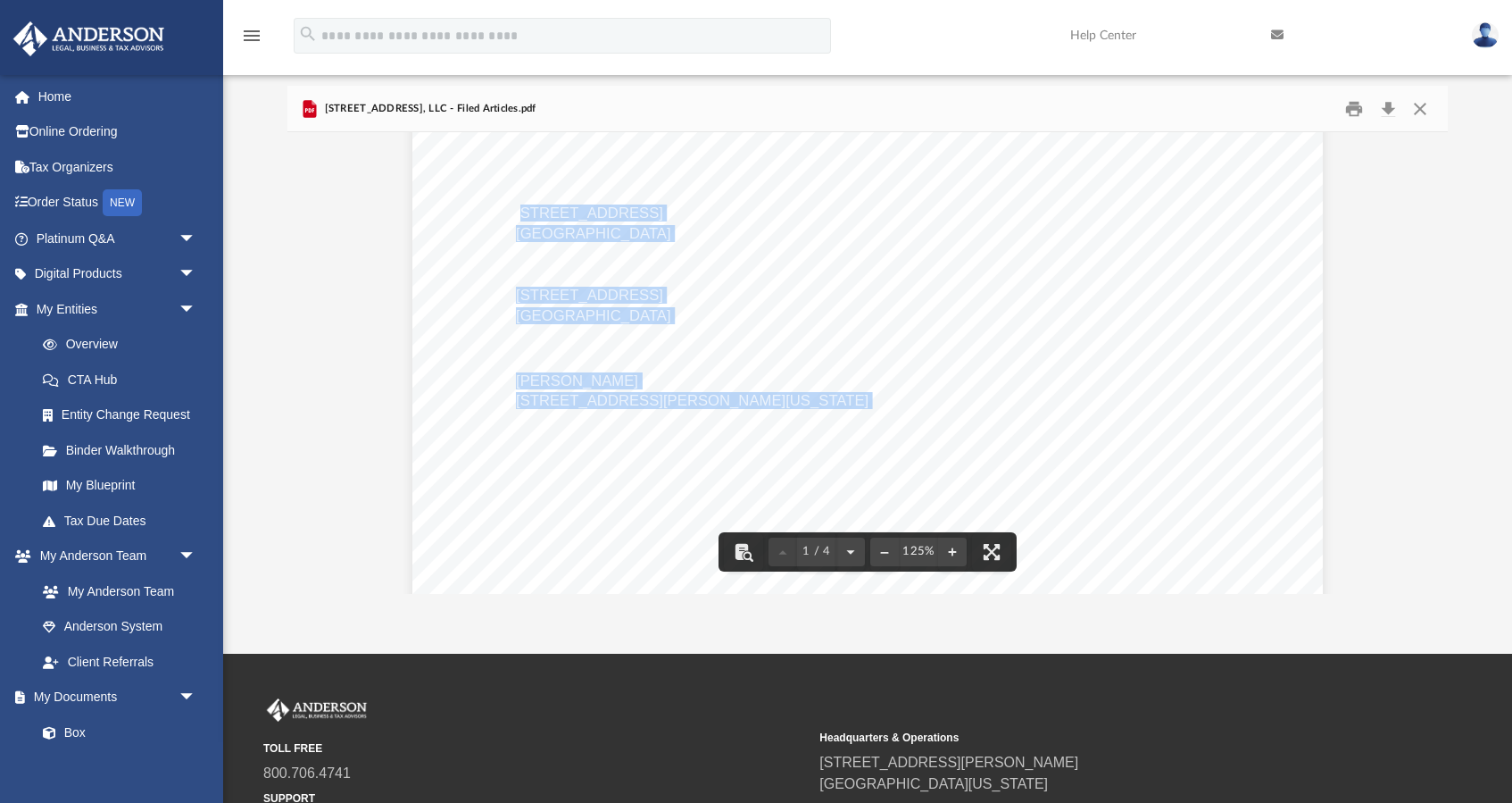
scroll to position [407, 0]
